Goal: Transaction & Acquisition: Purchase product/service

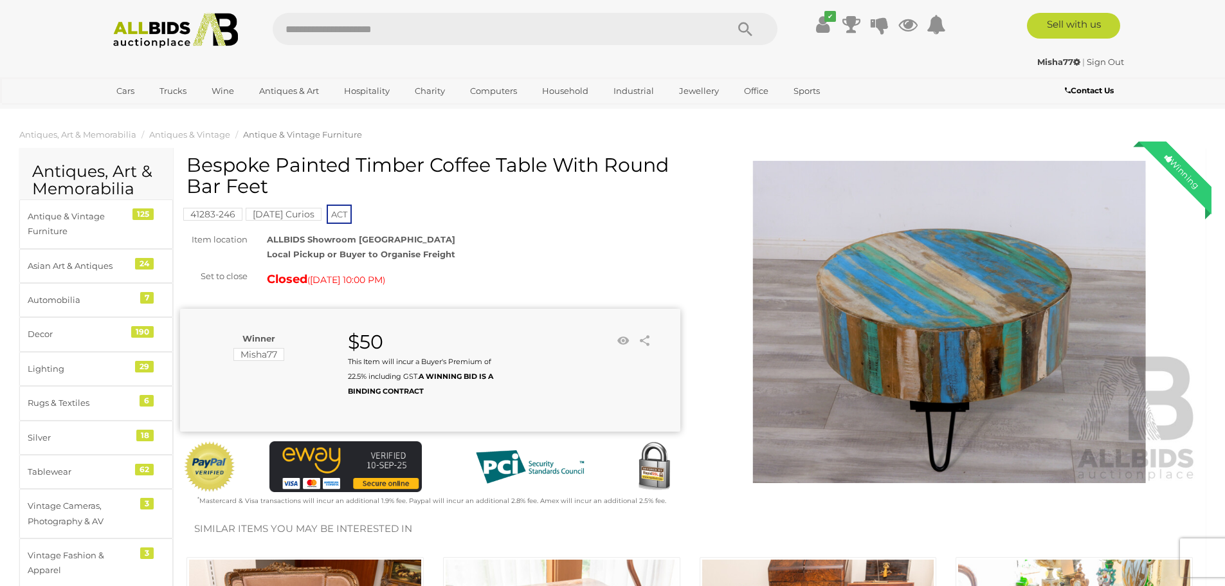
click at [143, 30] on img at bounding box center [176, 30] width 140 height 35
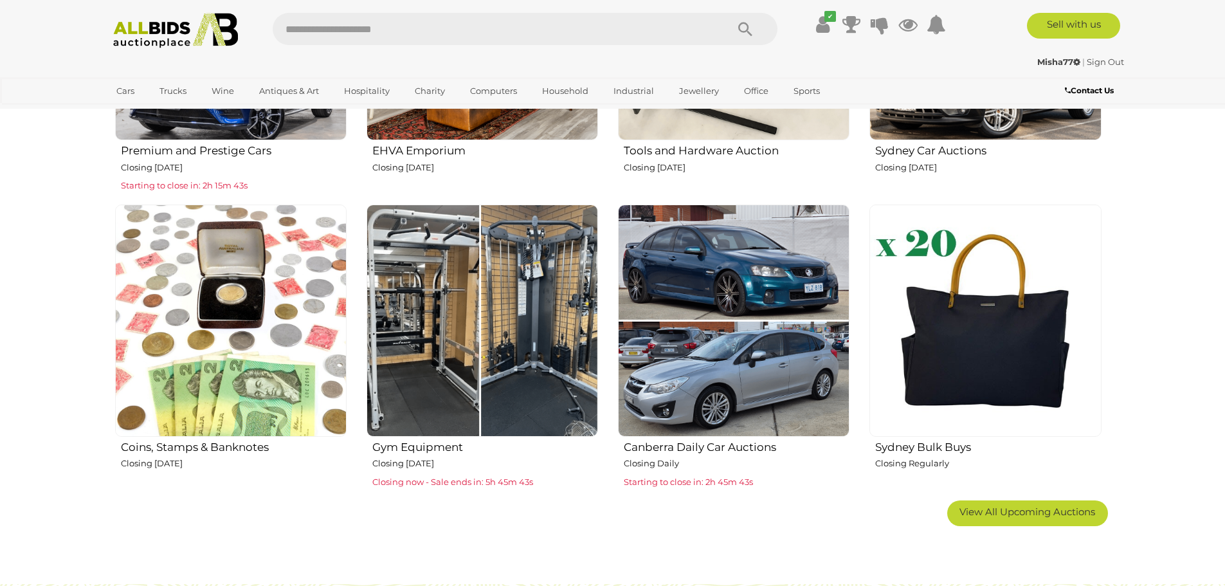
scroll to position [900, 0]
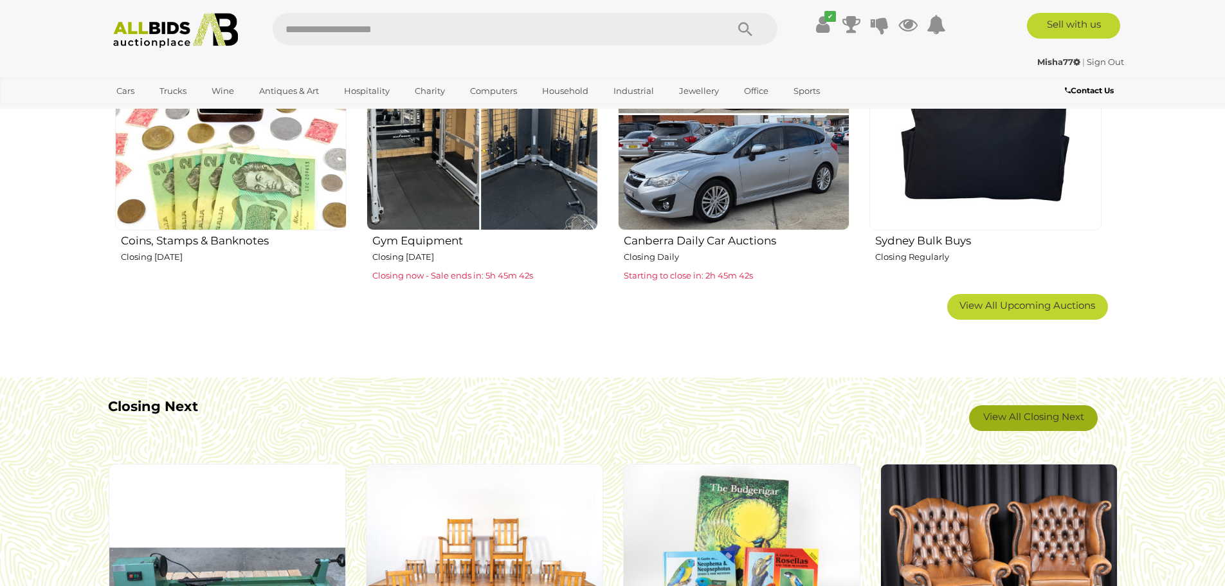
click at [1033, 413] on link "View All Closing Next" at bounding box center [1033, 418] width 129 height 26
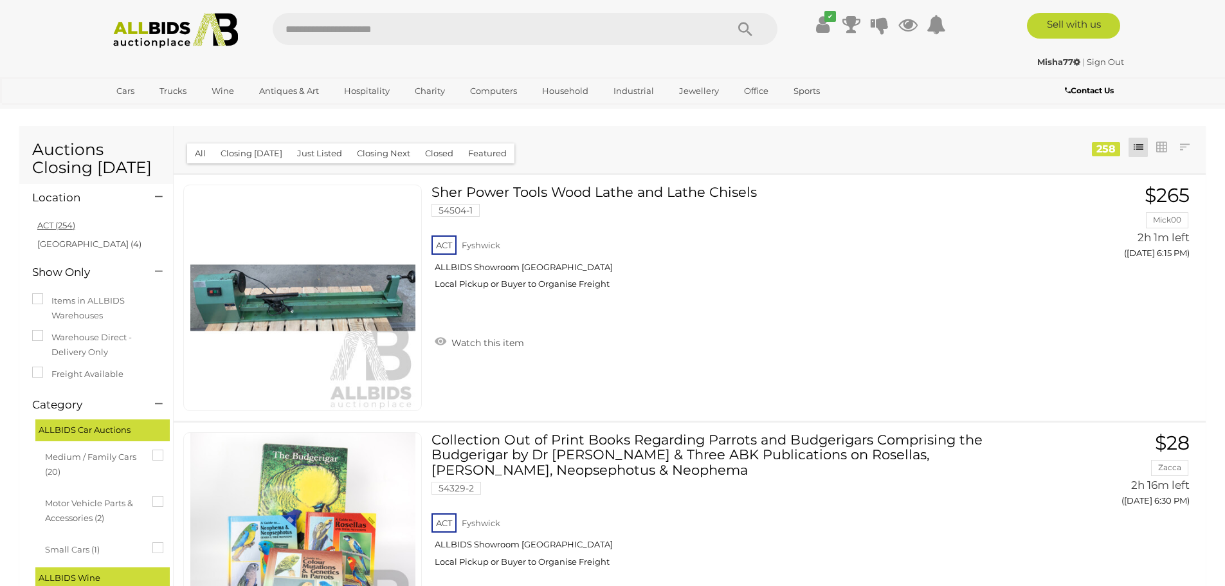
click at [59, 225] on link "ACT (254)" at bounding box center [56, 225] width 38 height 10
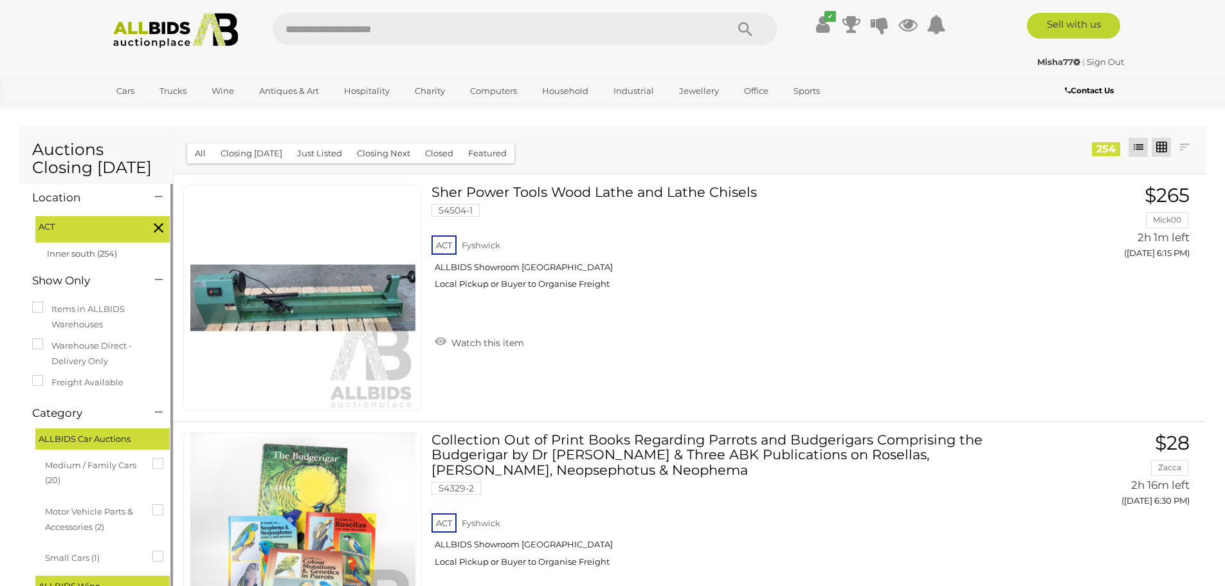
click at [1167, 149] on link at bounding box center [1161, 147] width 19 height 19
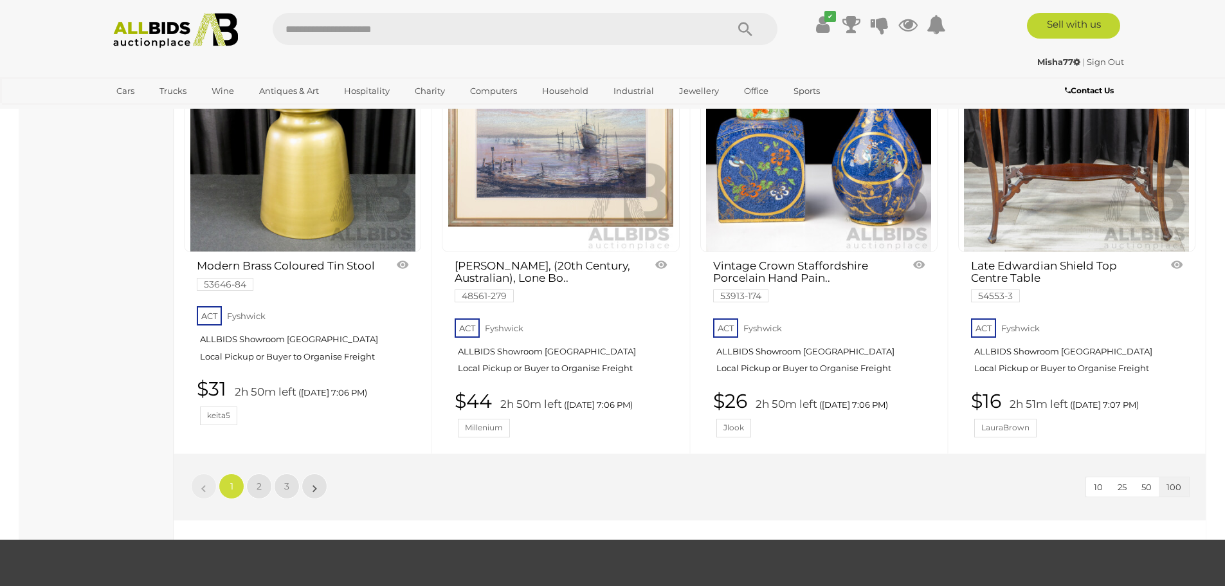
scroll to position [10925, 0]
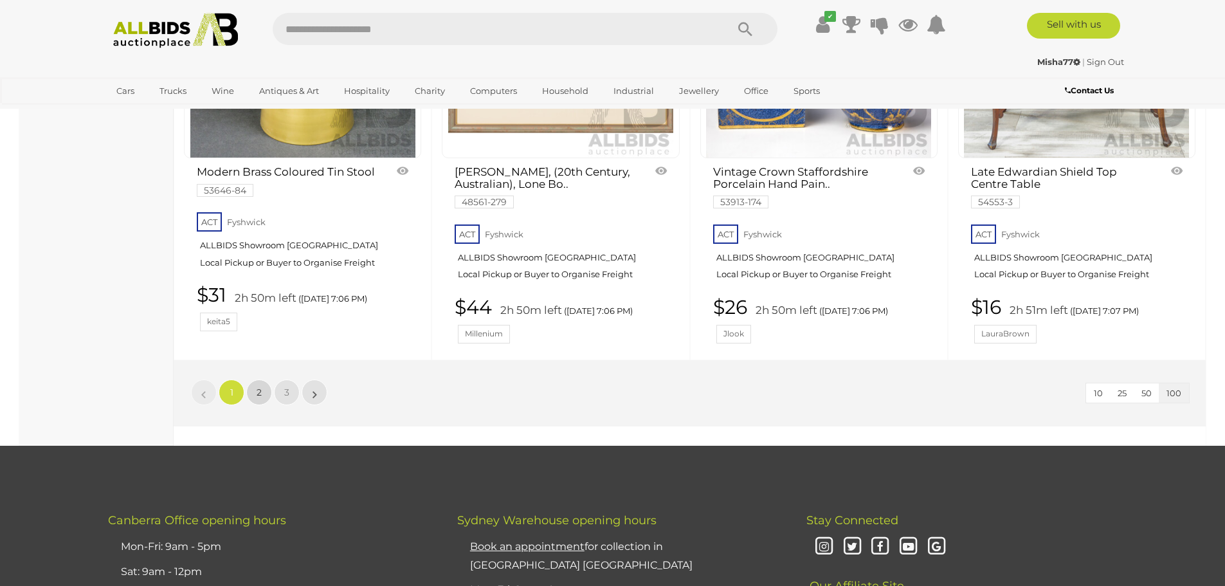
click at [262, 379] on link "2" at bounding box center [259, 392] width 26 height 26
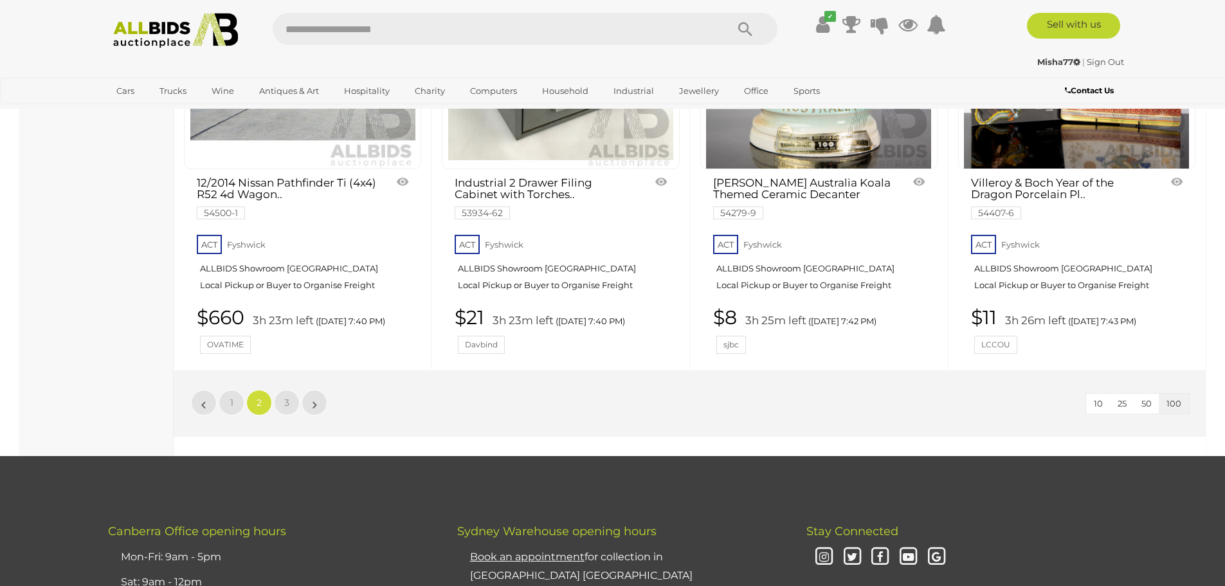
scroll to position [10792, 0]
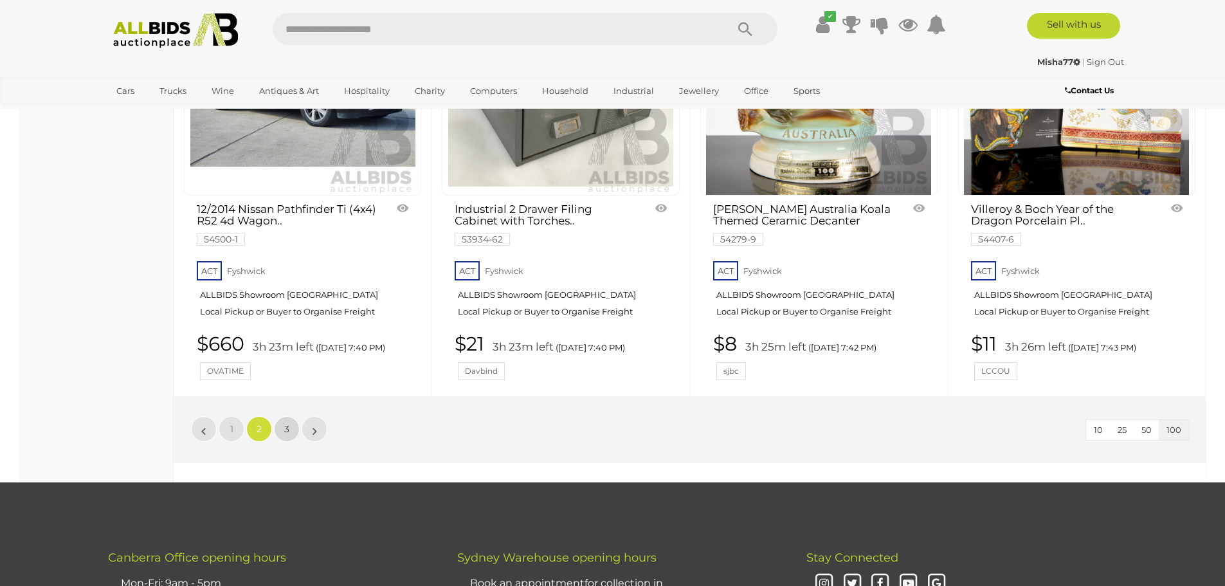
click at [280, 416] on link "3" at bounding box center [287, 429] width 26 height 26
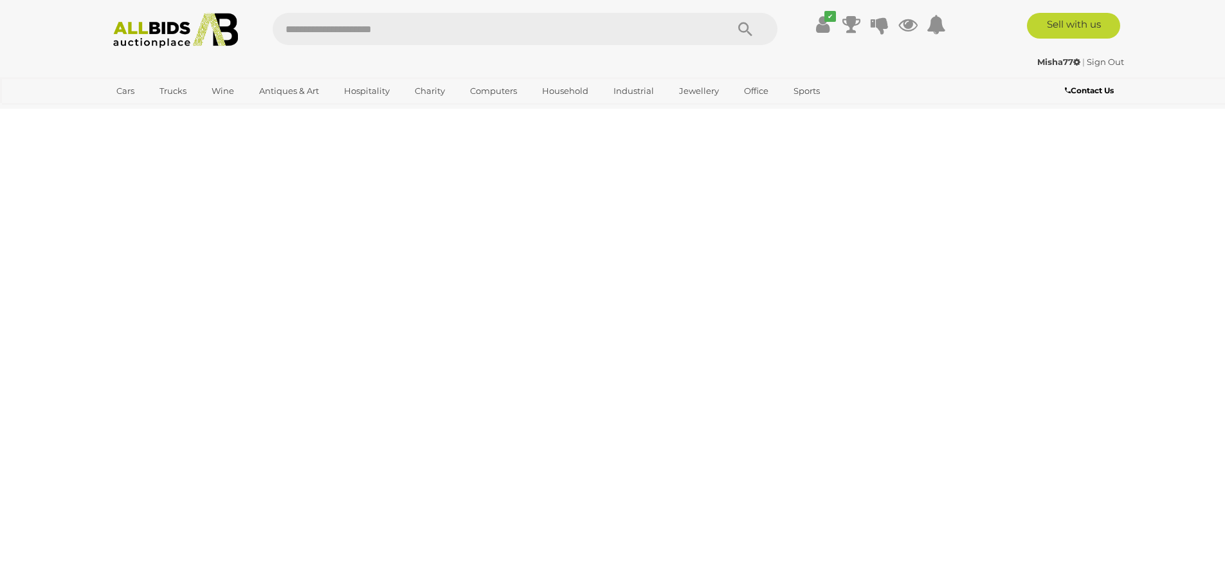
scroll to position [44, 0]
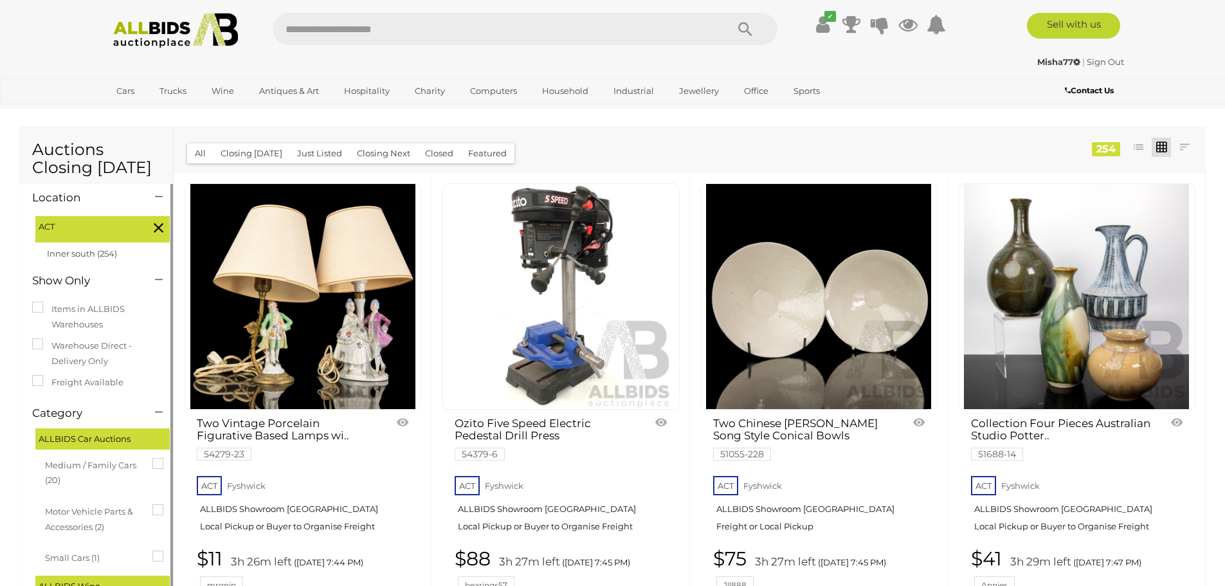
click at [141, 35] on img at bounding box center [176, 30] width 140 height 35
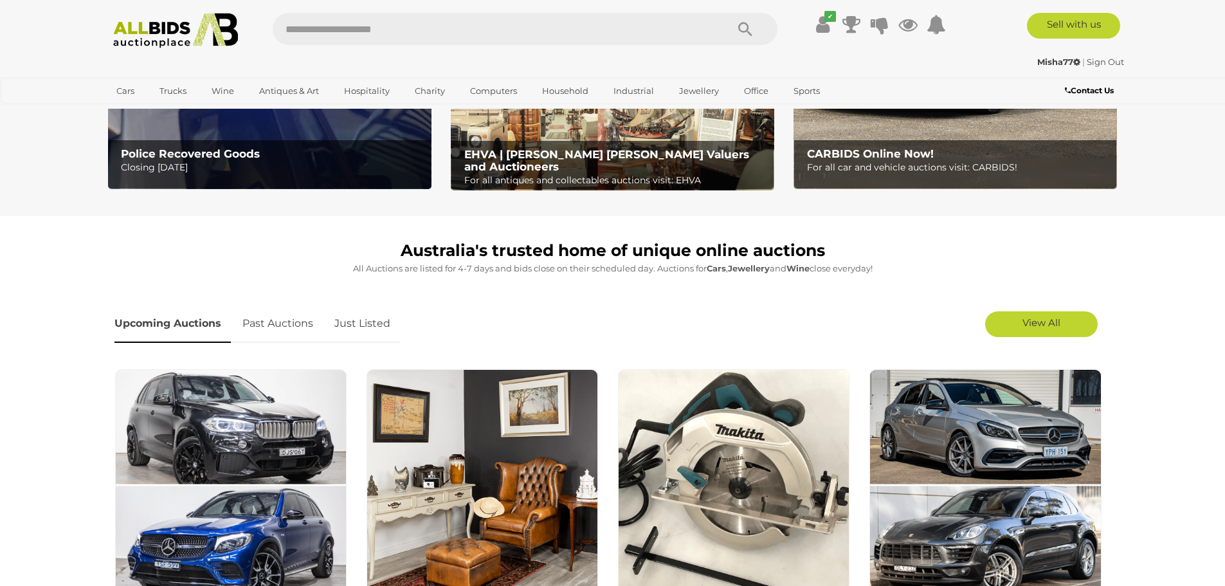
scroll to position [257, 0]
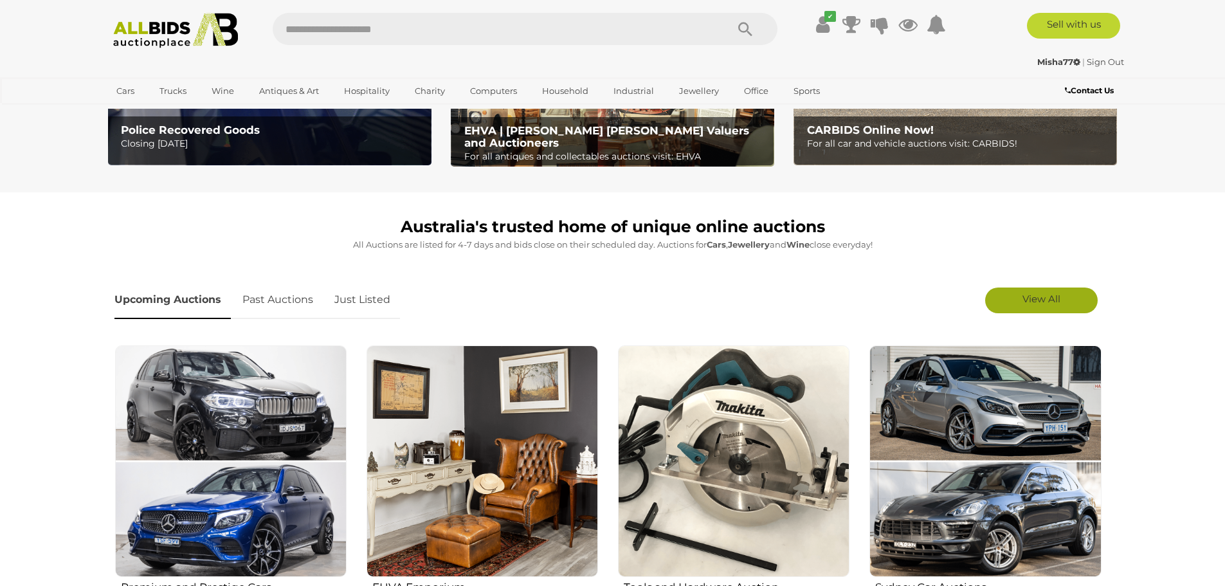
click at [1024, 306] on link "View All" at bounding box center [1041, 300] width 113 height 26
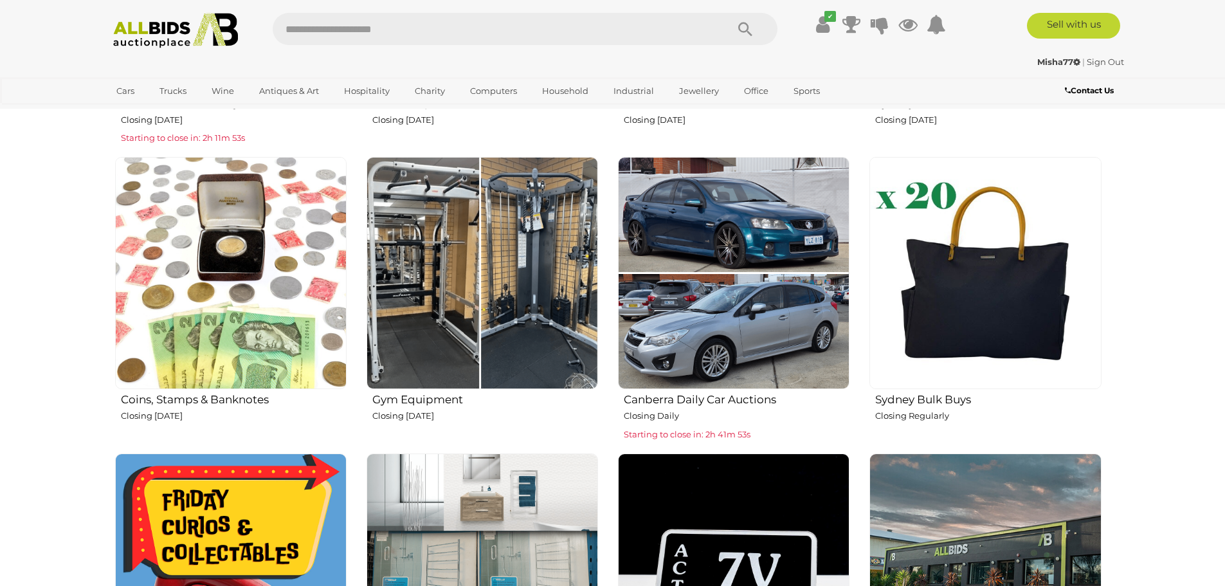
scroll to position [707, 0]
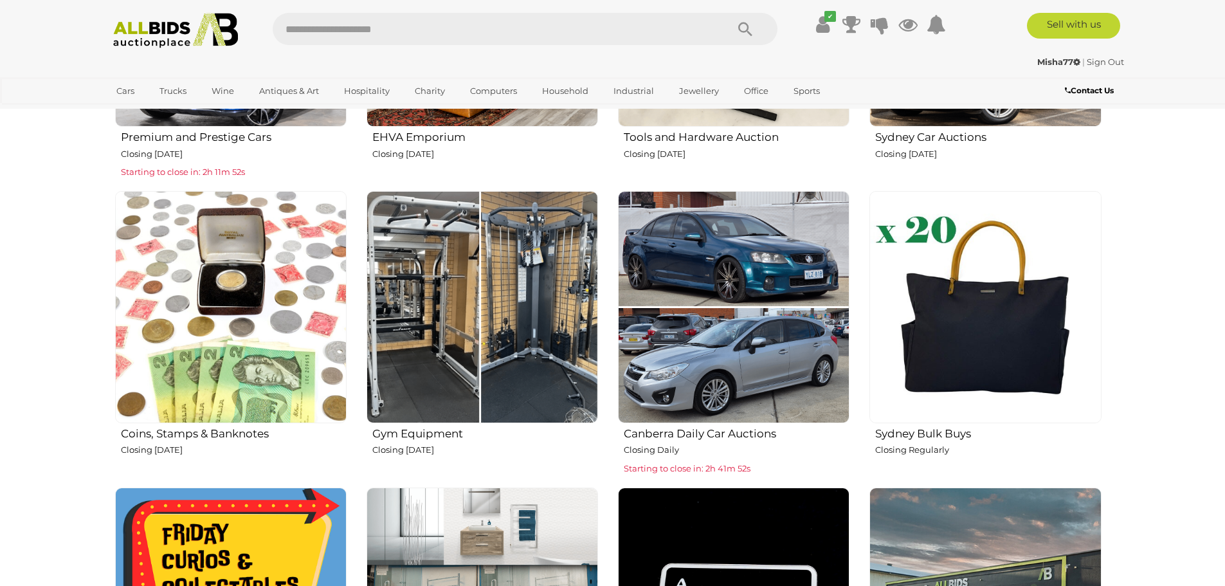
click at [457, 258] on img at bounding box center [482, 306] width 231 height 231
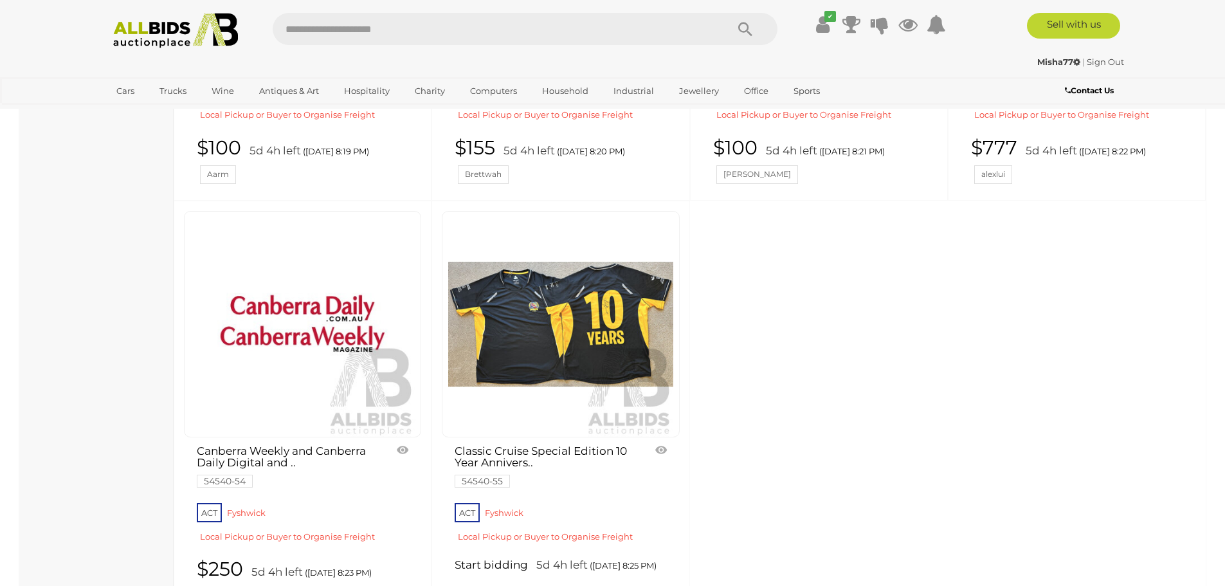
scroll to position [5594, 0]
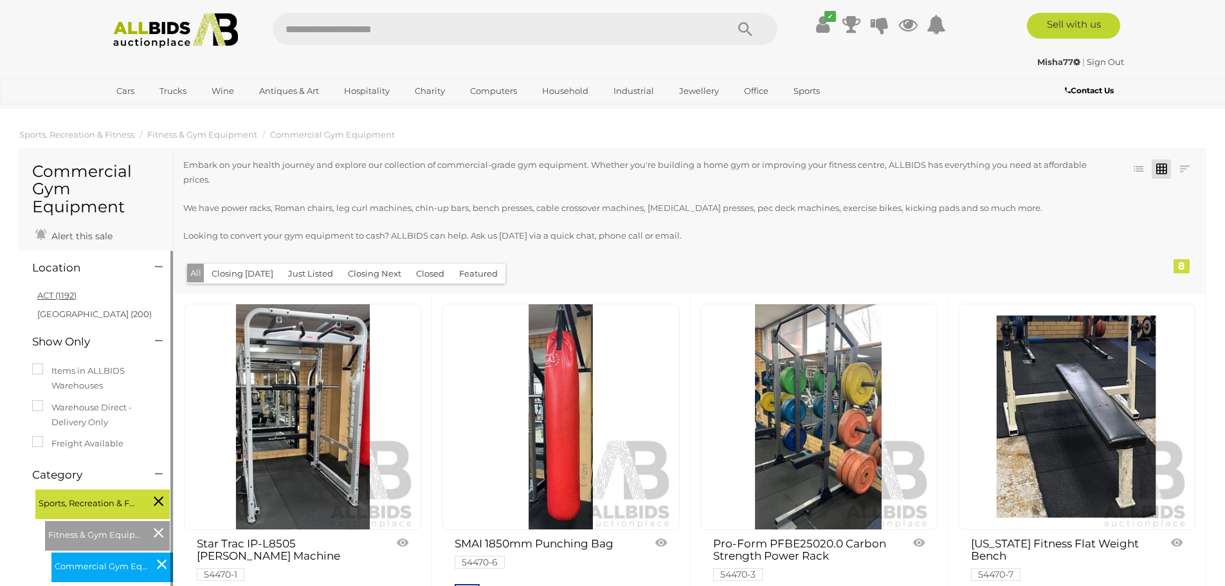
click at [62, 296] on link "ACT (1192)" at bounding box center [56, 295] width 39 height 10
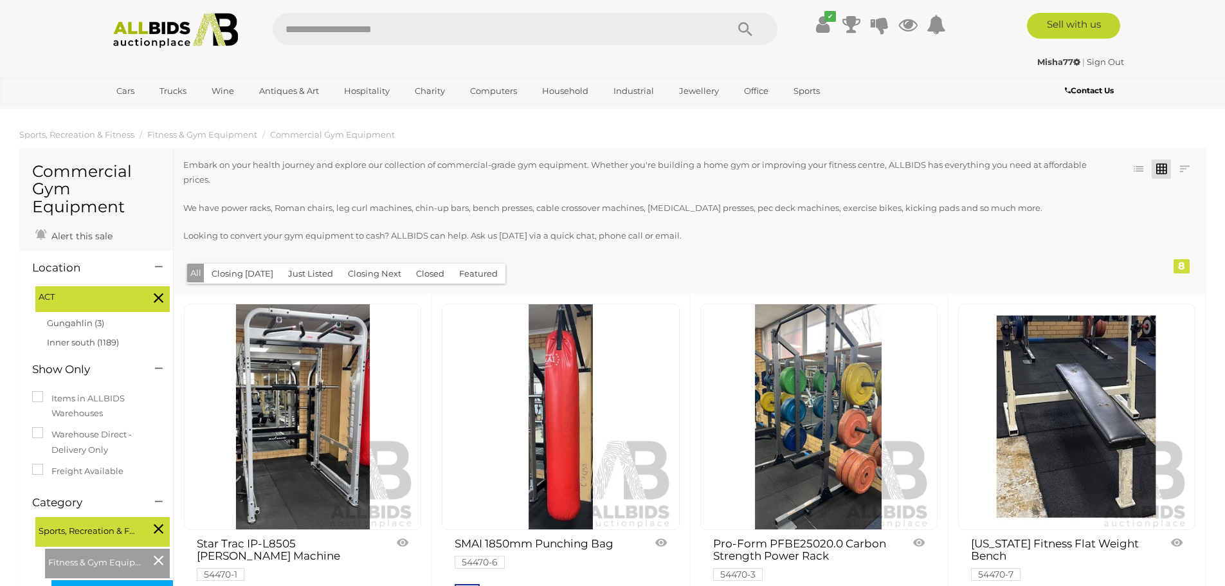
click at [314, 388] on link at bounding box center [302, 416] width 237 height 226
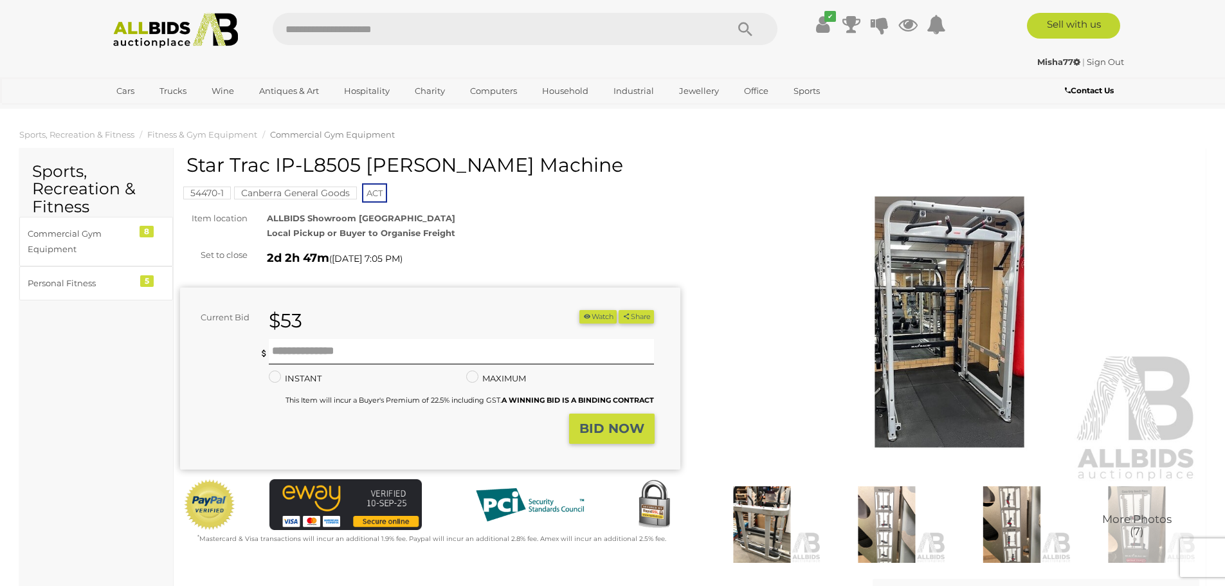
click at [953, 293] on img at bounding box center [950, 322] width 500 height 322
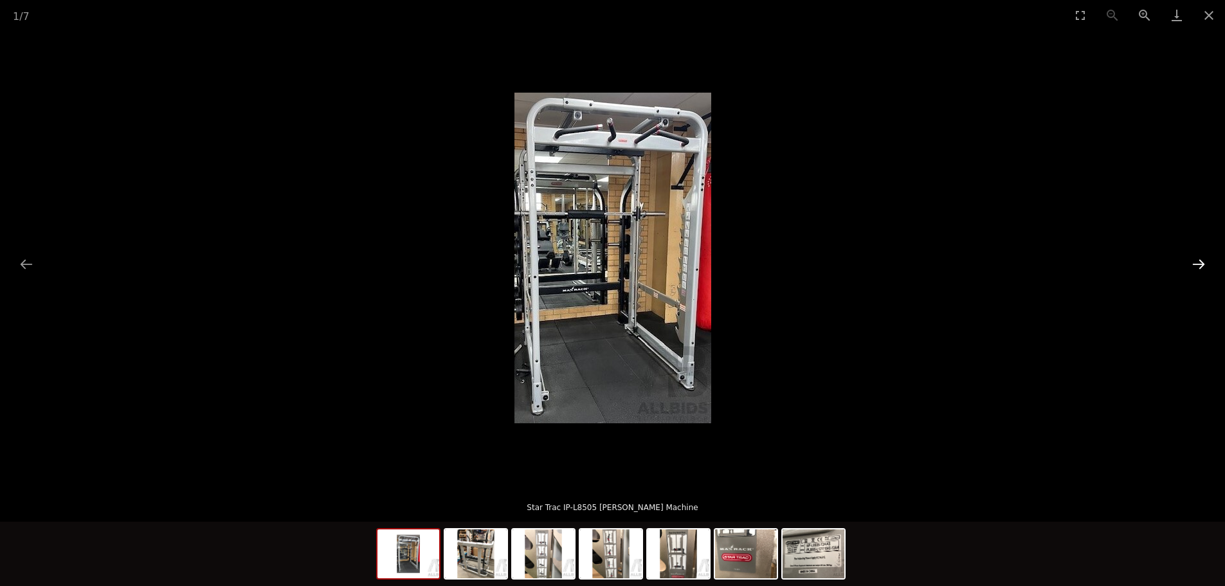
click at [1207, 265] on button "Next slide" at bounding box center [1198, 263] width 27 height 25
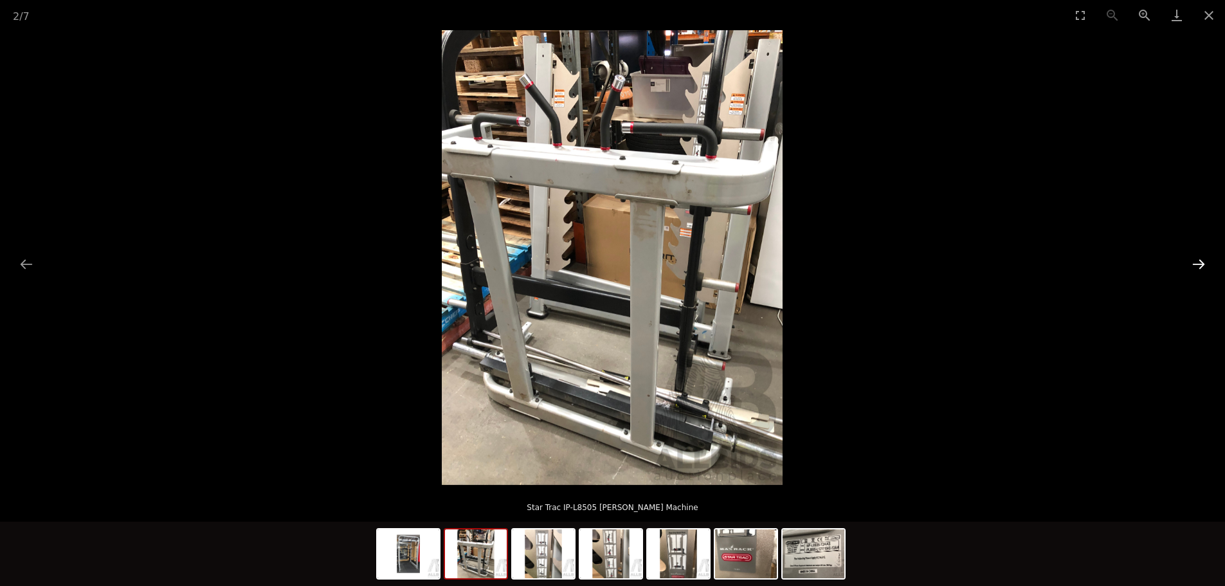
click at [1207, 265] on button "Next slide" at bounding box center [1198, 263] width 27 height 25
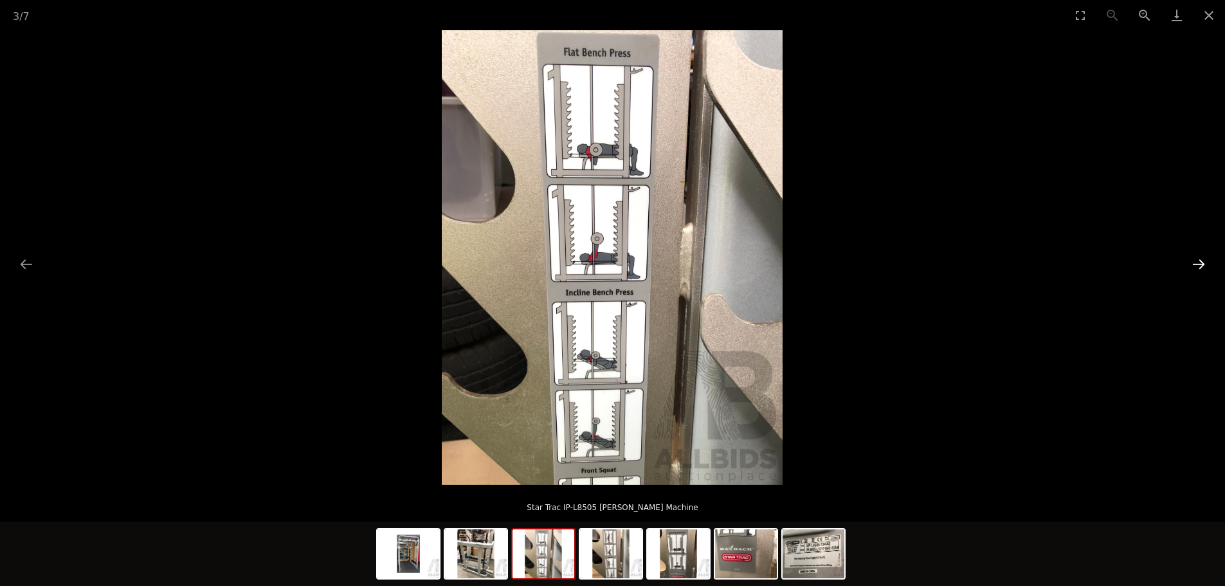
click at [1207, 265] on button "Next slide" at bounding box center [1198, 263] width 27 height 25
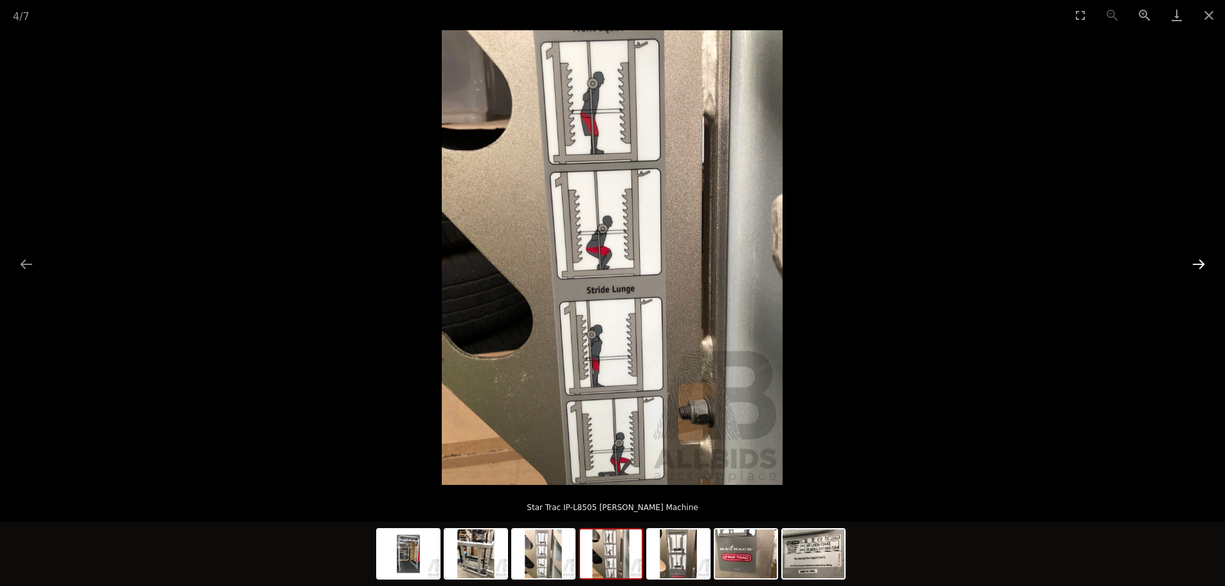
click at [1207, 265] on button "Next slide" at bounding box center [1198, 263] width 27 height 25
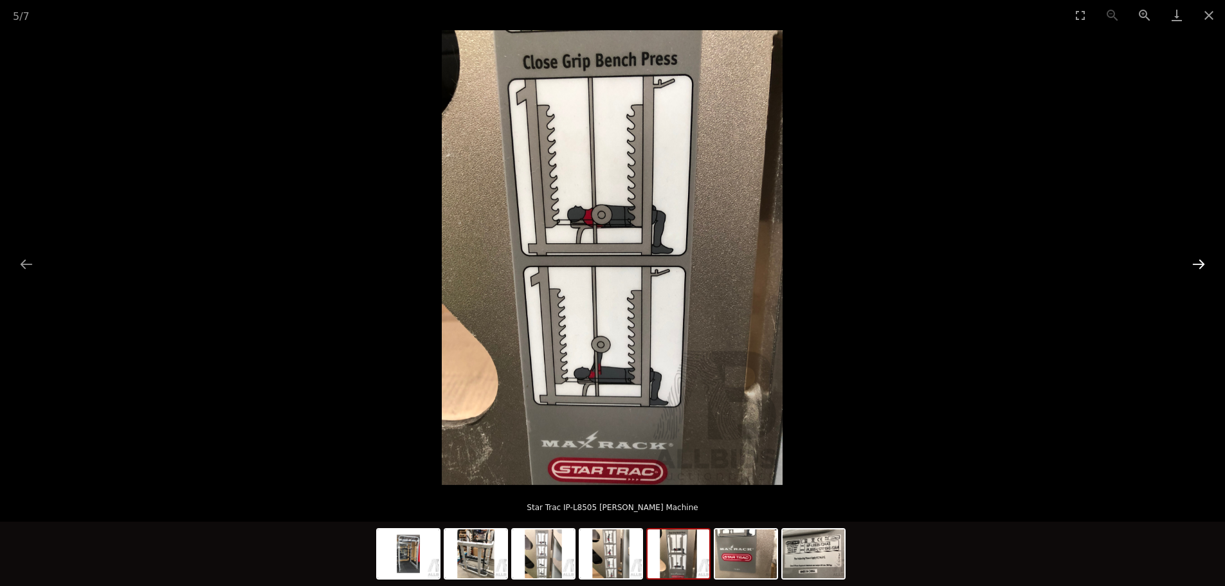
click at [1207, 265] on button "Next slide" at bounding box center [1198, 263] width 27 height 25
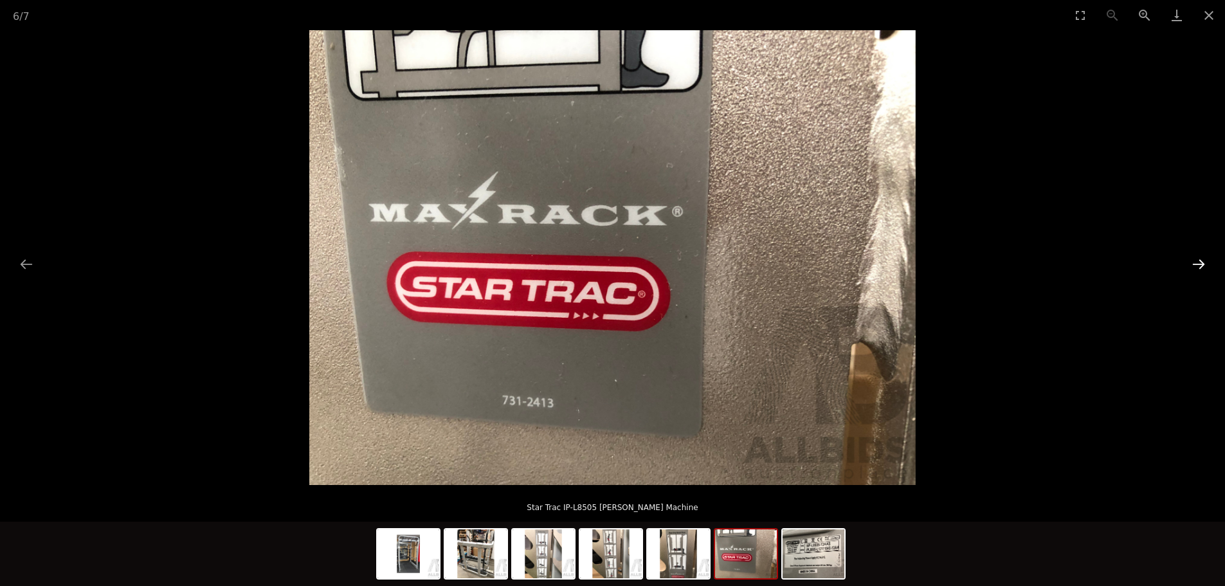
click at [1207, 265] on button "Next slide" at bounding box center [1198, 263] width 27 height 25
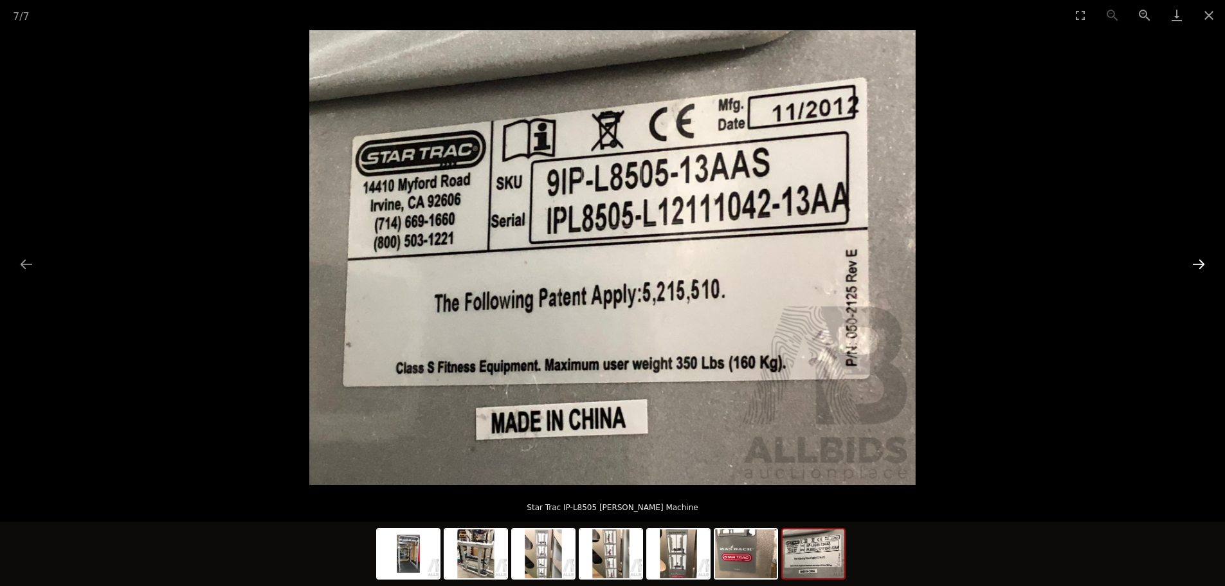
click at [1207, 265] on button "Next slide" at bounding box center [1198, 263] width 27 height 25
